Goal: Communication & Community: Answer question/provide support

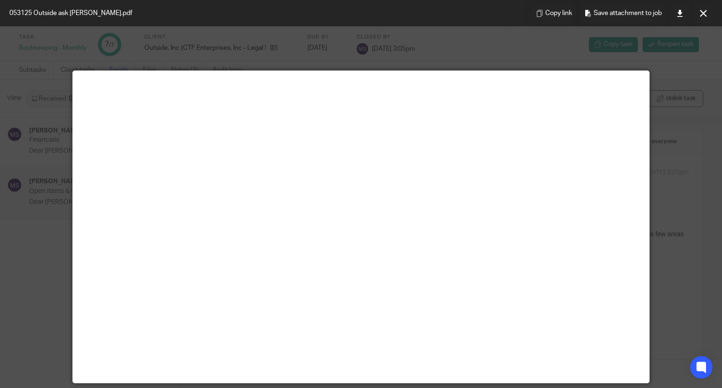
scroll to position [20, 0]
click at [474, 23] on div "053125 Outside ask corey.pdf Copy link Save attachment to job" at bounding box center [361, 13] width 722 height 26
click at [415, 32] on div at bounding box center [361, 194] width 722 height 388
click at [705, 15] on icon at bounding box center [703, 13] width 7 height 7
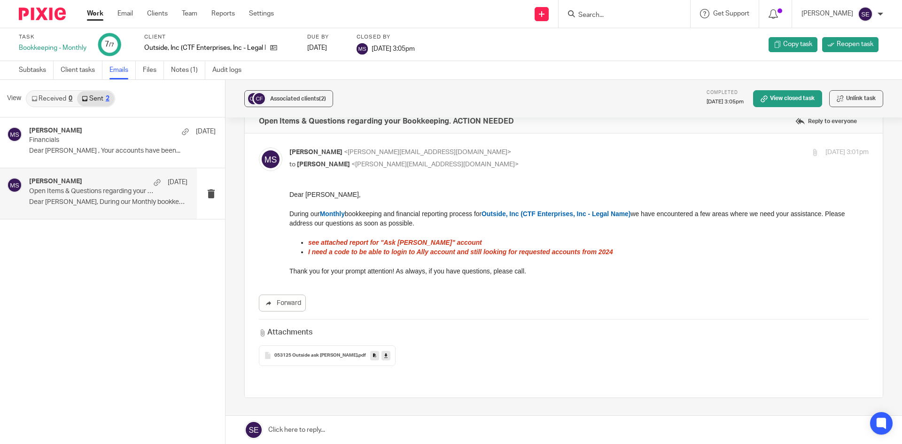
scroll to position [0, 0]
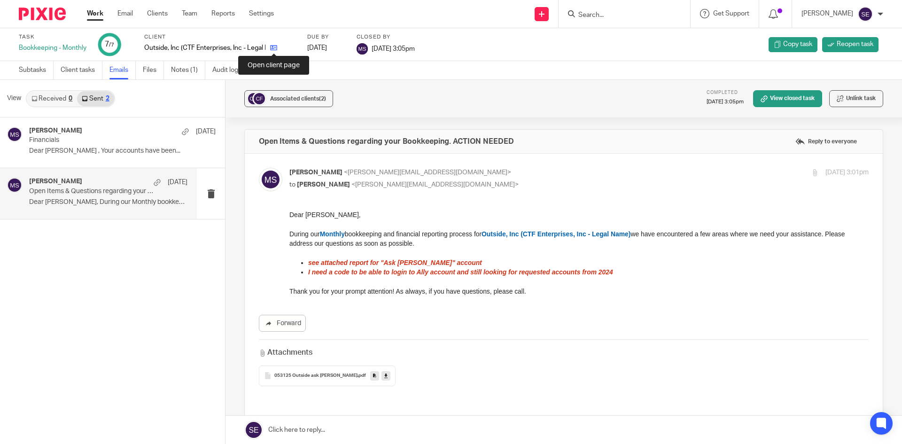
click at [272, 49] on icon at bounding box center [273, 47] width 7 height 7
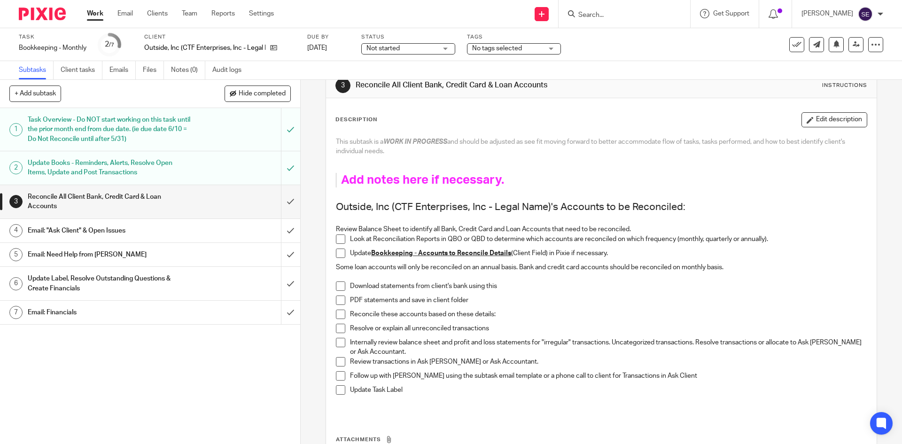
scroll to position [22, 0]
click at [283, 207] on input "submit" at bounding box center [150, 201] width 300 height 33
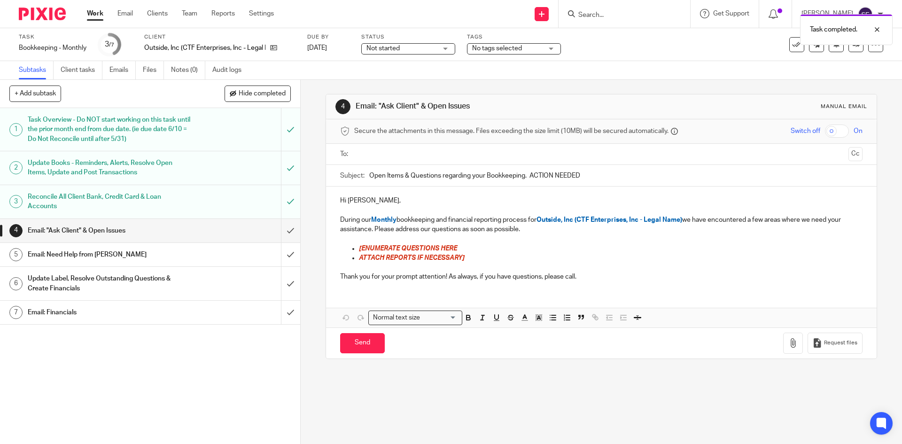
click at [208, 230] on div "Email: "Ask Client" & Open Issues" at bounding box center [150, 231] width 244 height 14
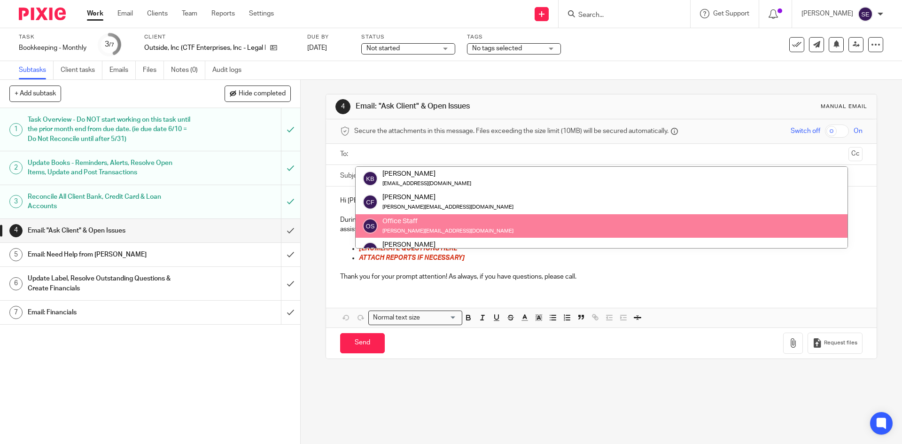
scroll to position [141, 0]
click at [383, 274] on p "Thank you for your prompt attention! As always, if you have questions, please c…" at bounding box center [601, 276] width 522 height 9
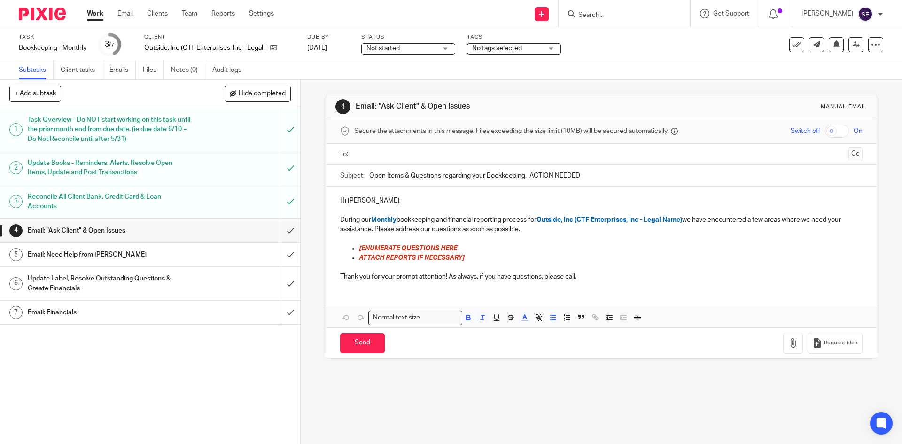
click at [423, 248] on span "[ENUMERATE QUESTIONS HERE" at bounding box center [408, 248] width 98 height 7
drag, startPoint x: 460, startPoint y: 245, endPoint x: 375, endPoint y: 250, distance: 85.2
click at [375, 250] on p "[ENUMERATE QUESTIONS HERE" at bounding box center [610, 248] width 503 height 9
click at [458, 248] on p "[ENUMERATE QUESTIONS HERE" at bounding box center [610, 248] width 503 height 9
drag, startPoint x: 466, startPoint y: 247, endPoint x: 357, endPoint y: 247, distance: 108.6
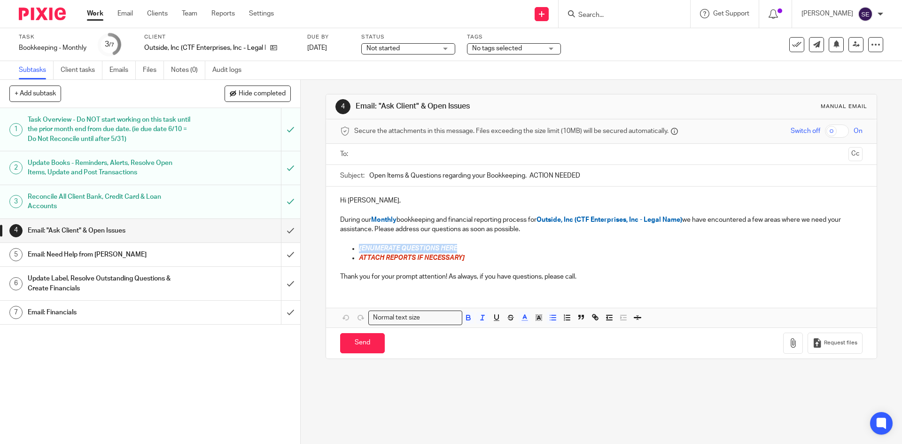
click at [359, 247] on p "[ENUMERATE QUESTIONS HERE" at bounding box center [610, 248] width 503 height 9
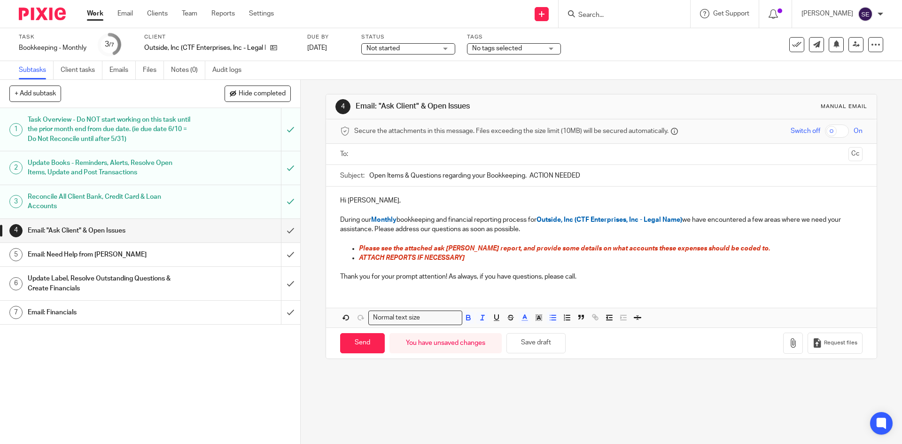
click at [563, 246] on span "Please see the attached ask Corey report, and provide some details on what acco…" at bounding box center [564, 248] width 411 height 7
click at [566, 247] on span "Please see the attached ask Corey report, and provide some details on what acco…" at bounding box center [564, 248] width 411 height 7
click at [742, 275] on p "Thank you for your prompt attention! As always, if you have questions, please c…" at bounding box center [601, 276] width 522 height 9
click at [474, 254] on p "ATTACH REPORTS IF NECESSARY]" at bounding box center [610, 257] width 503 height 9
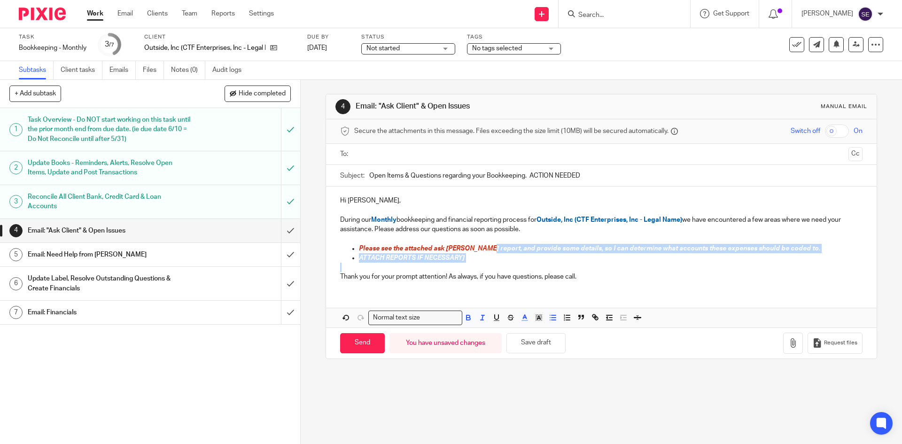
drag, startPoint x: 484, startPoint y: 251, endPoint x: 373, endPoint y: 267, distance: 112.5
click at [373, 267] on div "Hi Corey, During our Monthly bookkeeping and financial reporting process for Ou…" at bounding box center [601, 238] width 550 height 102
click at [523, 248] on span "Please see the attached ask Corey report, and provide some details, so I can de…" at bounding box center [590, 248] width 462 height 7
drag, startPoint x: 470, startPoint y: 253, endPoint x: 428, endPoint y: 264, distance: 42.7
click at [428, 264] on div "Hi Corey, During our Monthly bookkeeping and financial reporting process for Ou…" at bounding box center [601, 238] width 550 height 102
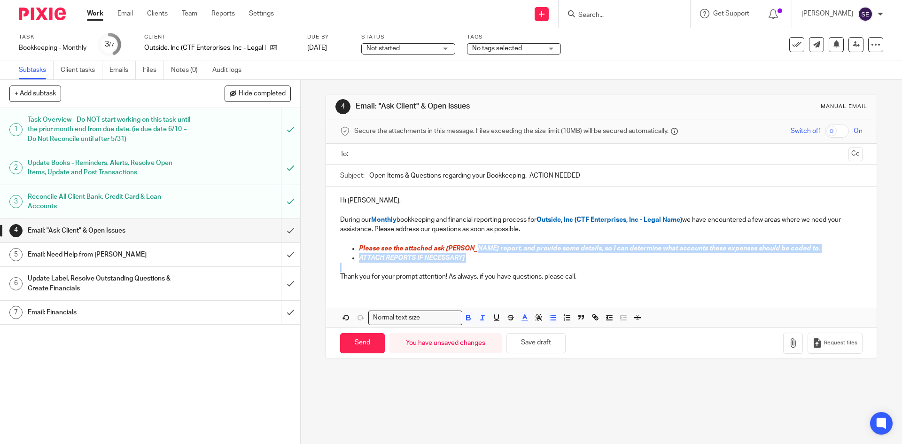
click at [440, 264] on p at bounding box center [601, 267] width 522 height 9
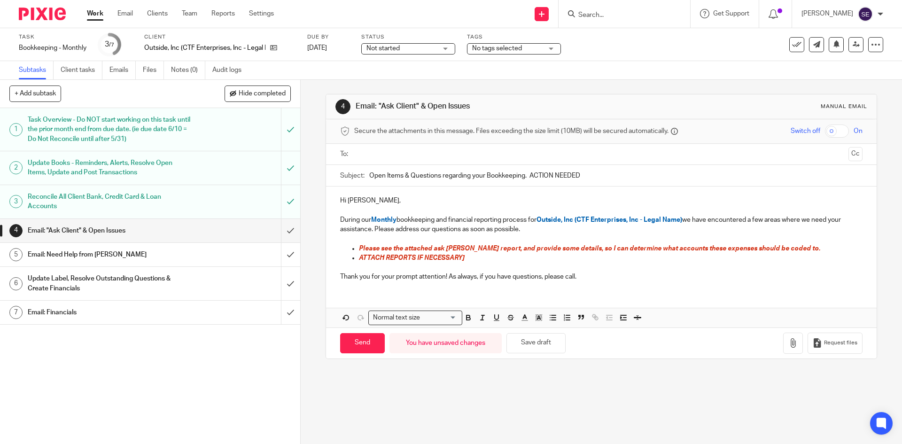
click at [448, 259] on span "ATTACH REPORTS IF NECESSARY]" at bounding box center [412, 258] width 106 height 7
click at [583, 273] on p "Thank you for your prompt attention! As always, if you have questions, please c…" at bounding box center [601, 276] width 522 height 9
click at [787, 244] on p "Please see the attached ask Corey report, and provide some details, so I can de…" at bounding box center [610, 248] width 503 height 9
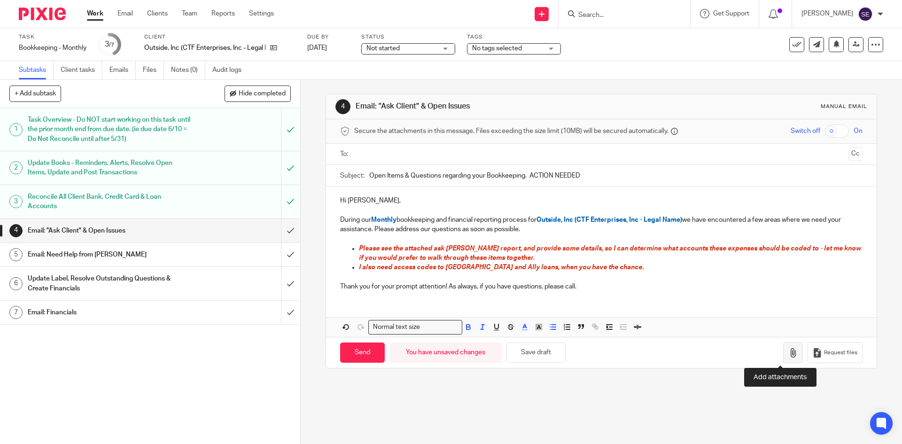
click at [789, 349] on icon "button" at bounding box center [793, 352] width 9 height 9
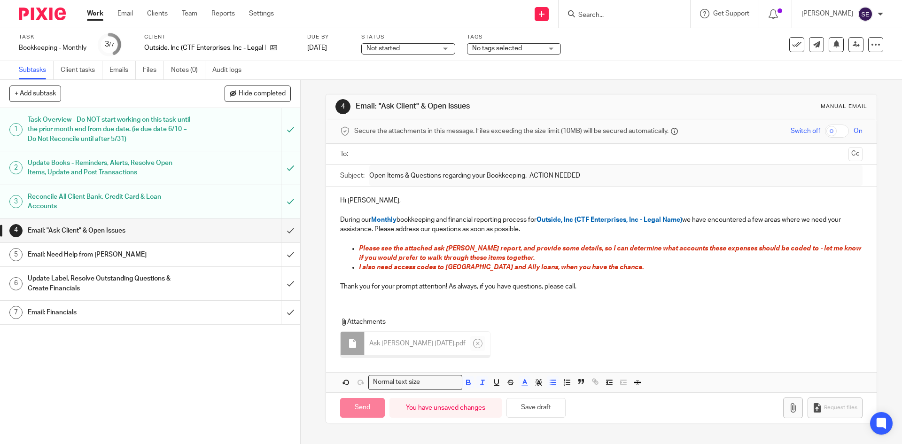
click at [376, 154] on input "text" at bounding box center [601, 154] width 487 height 11
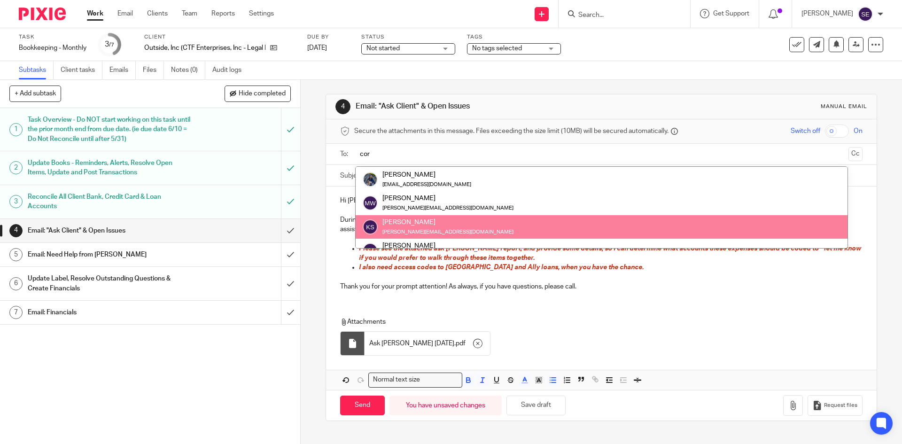
scroll to position [0, 0]
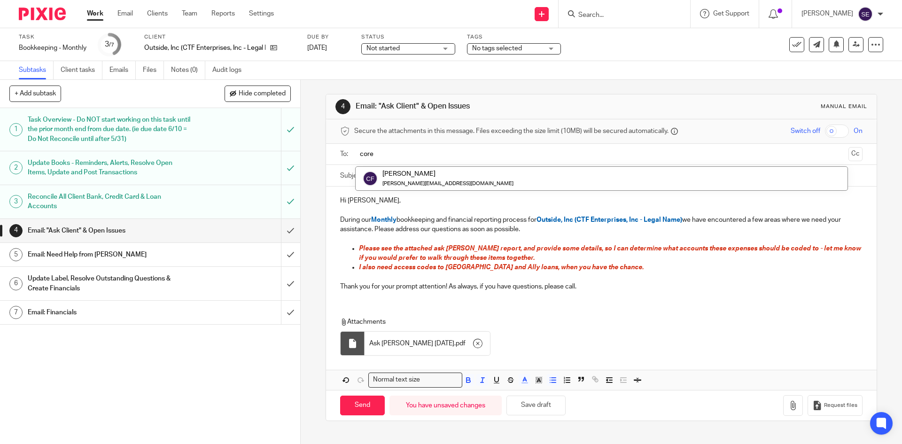
type input "core"
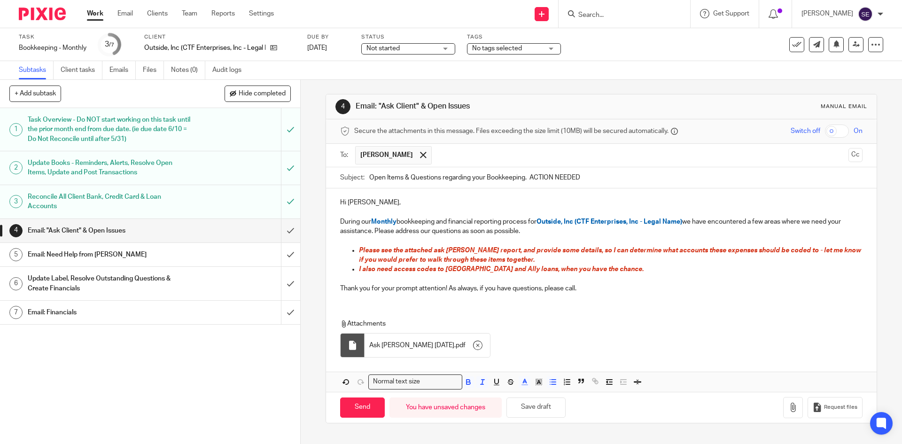
click at [423, 200] on p "Hi Corey," at bounding box center [601, 202] width 522 height 9
click at [372, 404] on input "Send" at bounding box center [362, 408] width 45 height 20
type input "Sent"
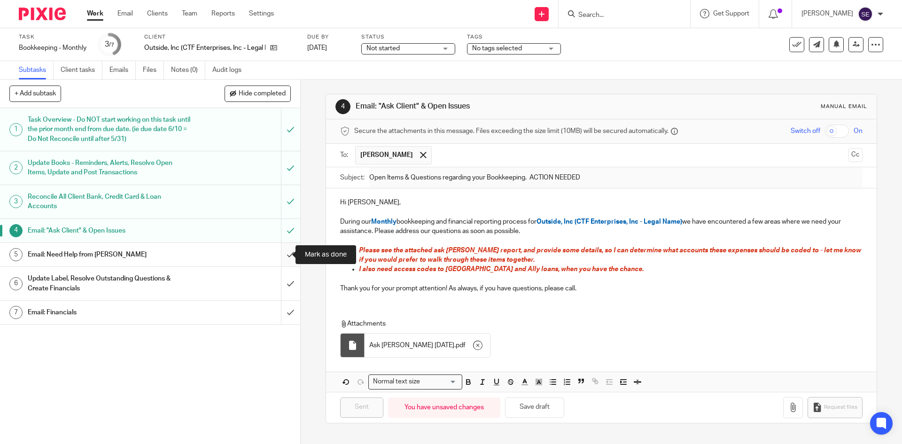
click at [278, 252] on input "submit" at bounding box center [150, 254] width 300 height 23
click at [226, 289] on div "Update Label, Resolve Outstanding Questions & Create Financials" at bounding box center [150, 284] width 244 height 24
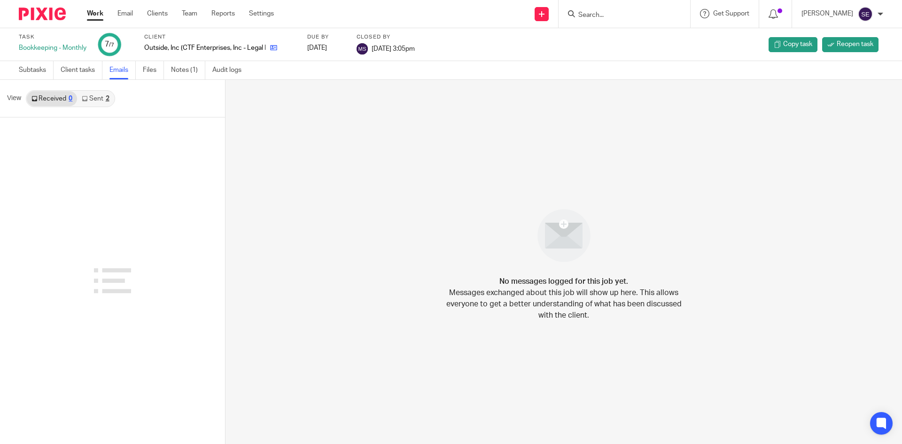
click at [272, 43] on link at bounding box center [272, 47] width 12 height 9
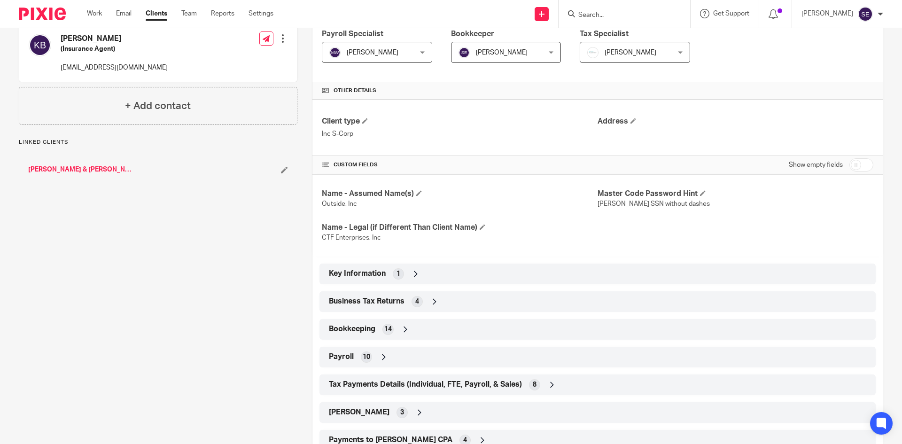
scroll to position [200, 0]
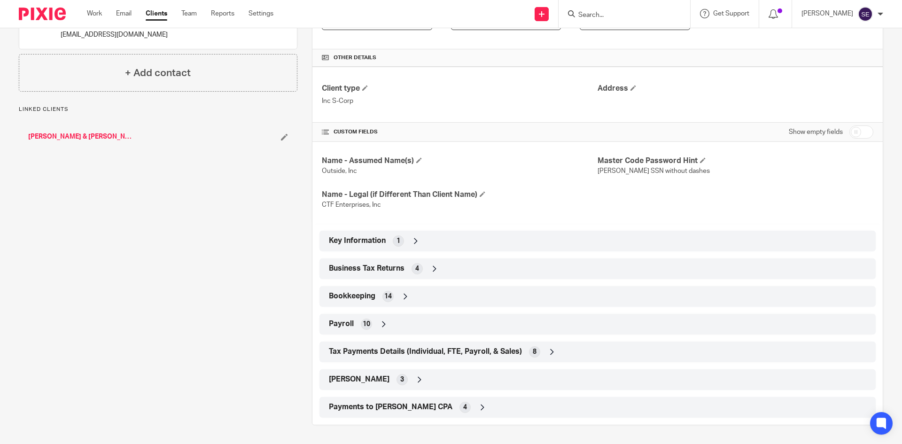
click at [356, 299] on span "Bookkeeping" at bounding box center [352, 296] width 47 height 10
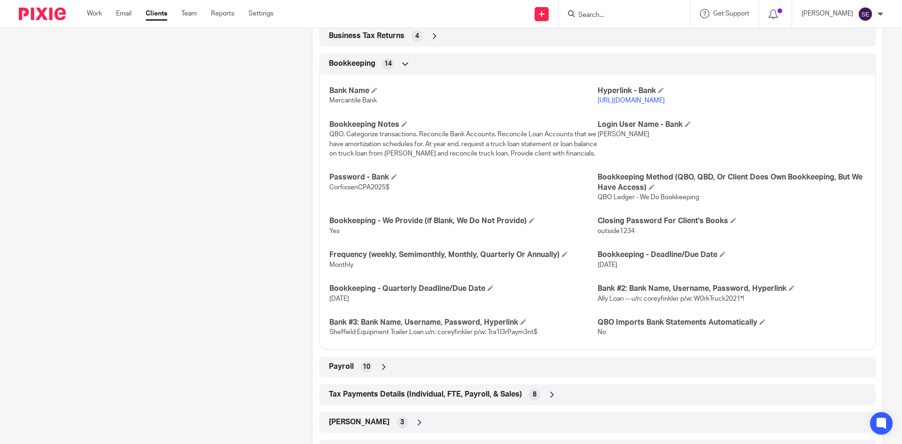
scroll to position [448, 0]
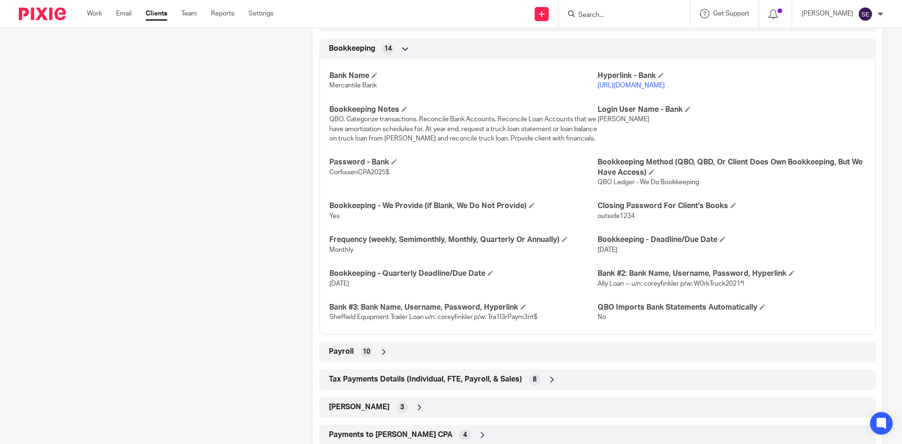
click at [665, 281] on span "Ally Loan -- u/n: coreyfinkler p/w: W0rkTruck2021*!" at bounding box center [671, 284] width 147 height 7
copy span "coreyfinkler"
click at [440, 313] on p "Sheffield Equipment Trailer Loan u/n: coreyfinkler p/w: Tra1l3rPaym3nt$" at bounding box center [463, 317] width 268 height 9
click at [451, 317] on span "Sheffield Equipment Trailer Loan u/n: coreyfinkler p/w: Tra1l3rPaym3nt$" at bounding box center [433, 317] width 208 height 7
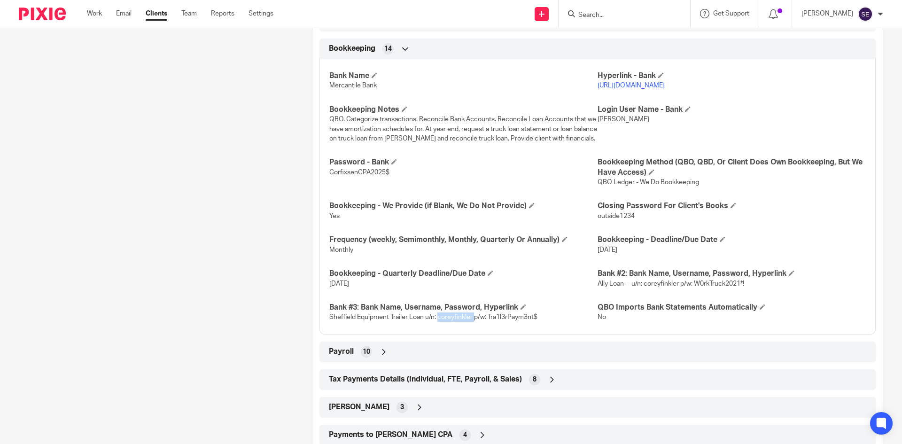
click at [451, 317] on span "Sheffield Equipment Trailer Loan u/n: coreyfinkler p/w: Tra1l3rPaym3nt$" at bounding box center [433, 317] width 208 height 7
copy span "coreyfinkler"
click at [485, 317] on span "Sheffield Equipment Trailer Loan u/n: coreyfinkler p/w: Tra1l3rPaym3nt$" at bounding box center [433, 317] width 208 height 7
drag, startPoint x: 487, startPoint y: 317, endPoint x: 536, endPoint y: 319, distance: 48.9
click at [536, 319] on span "Sheffield Equipment Trailer Loan u/n: coreyfinkler p/w: Tra1l3rPaym3nt$" at bounding box center [433, 317] width 208 height 7
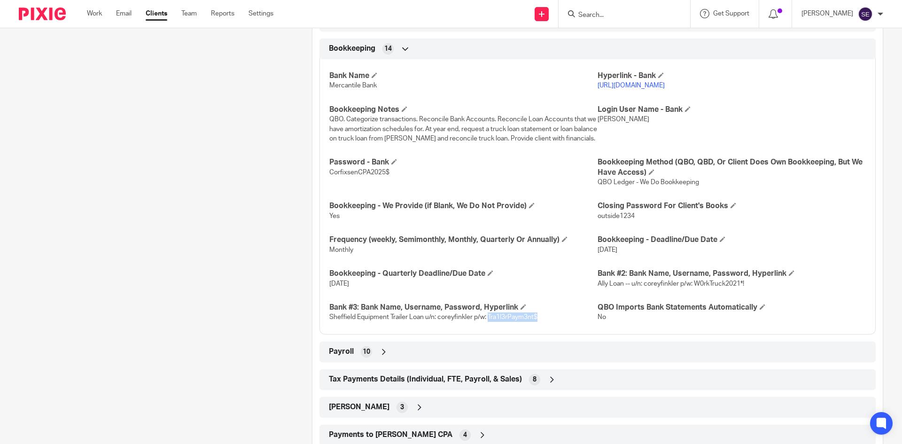
copy span "Tra1l3rPaym3nt$"
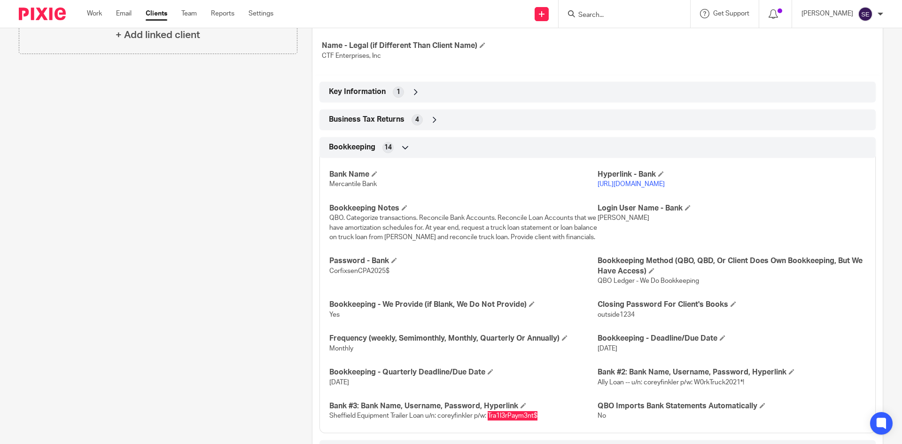
scroll to position [349, 0]
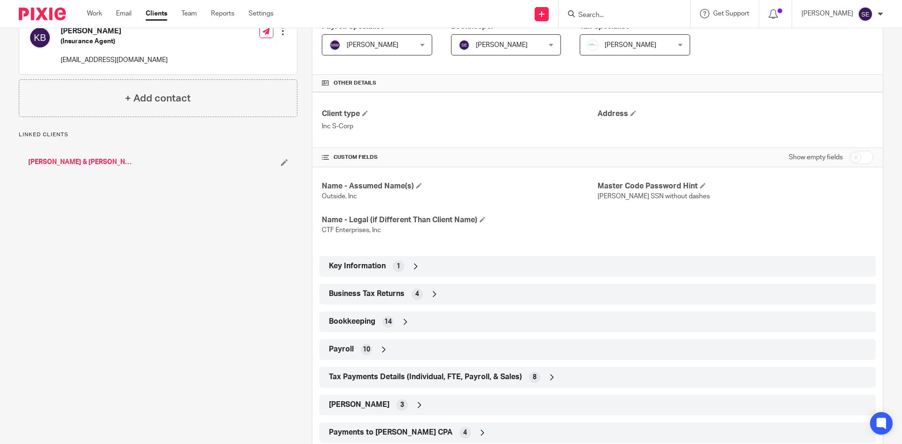
scroll to position [200, 0]
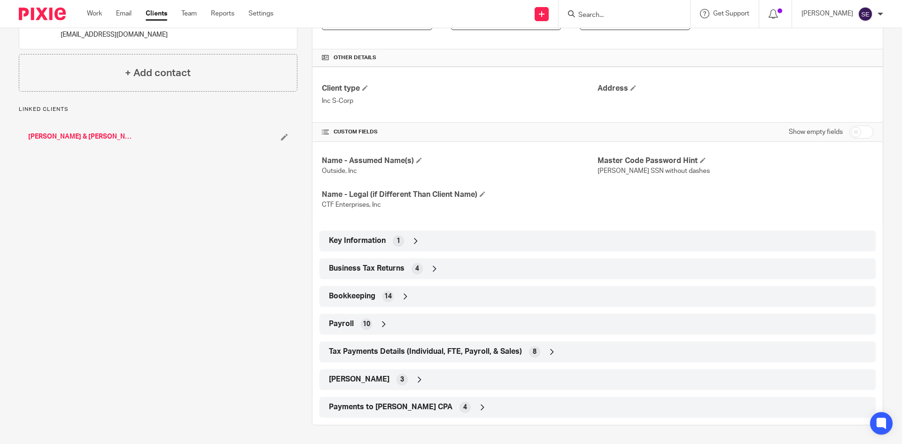
click at [381, 293] on div "Bookkeeping 14" at bounding box center [598, 297] width 542 height 16
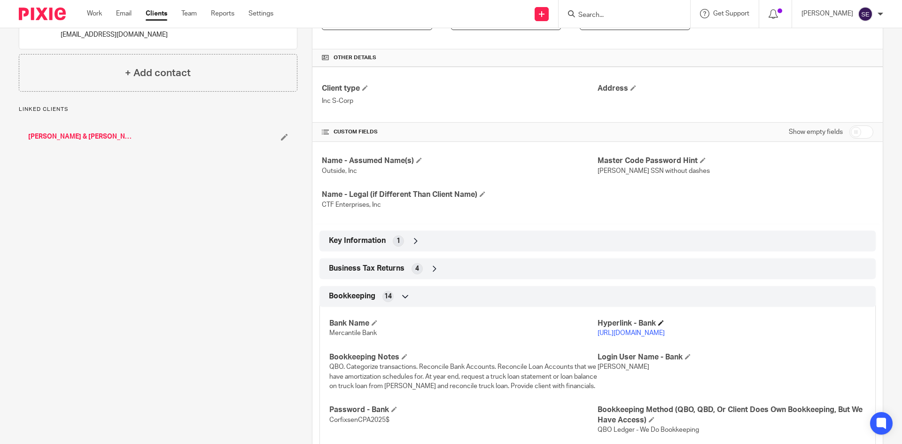
click at [635, 328] on h4 "Hyperlink - Bank" at bounding box center [732, 324] width 268 height 10
click at [630, 334] on link "[URL][DOMAIN_NAME]" at bounding box center [631, 333] width 67 height 7
